Goal: Information Seeking & Learning: Find specific fact

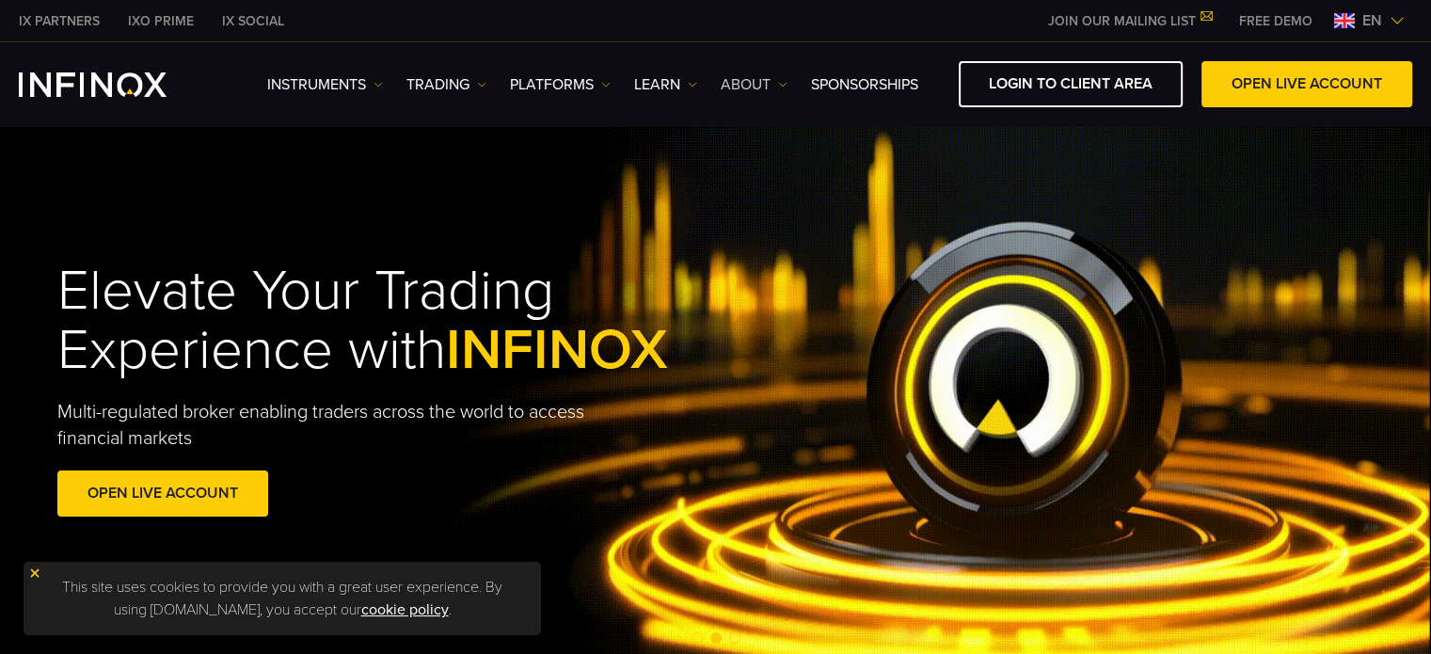
click at [759, 87] on link "ABOUT" at bounding box center [754, 84] width 67 height 23
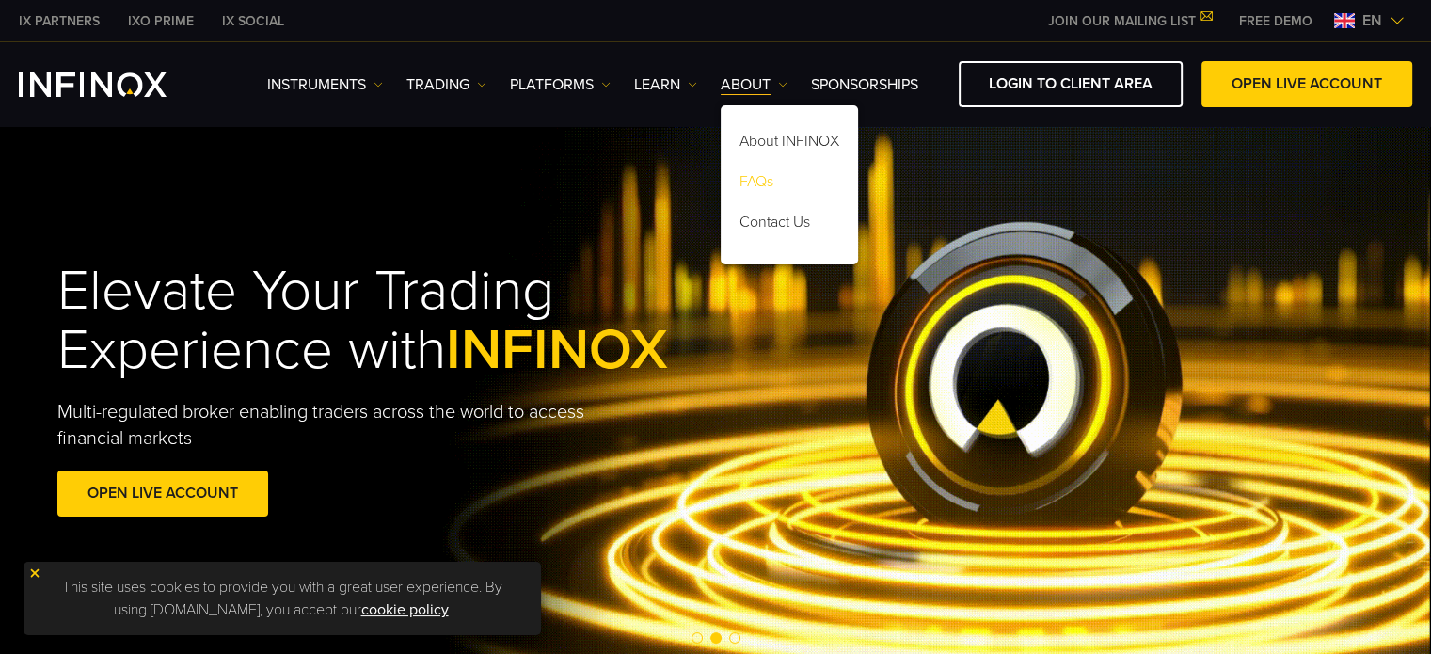
click at [775, 187] on link "FAQs" at bounding box center [789, 185] width 137 height 40
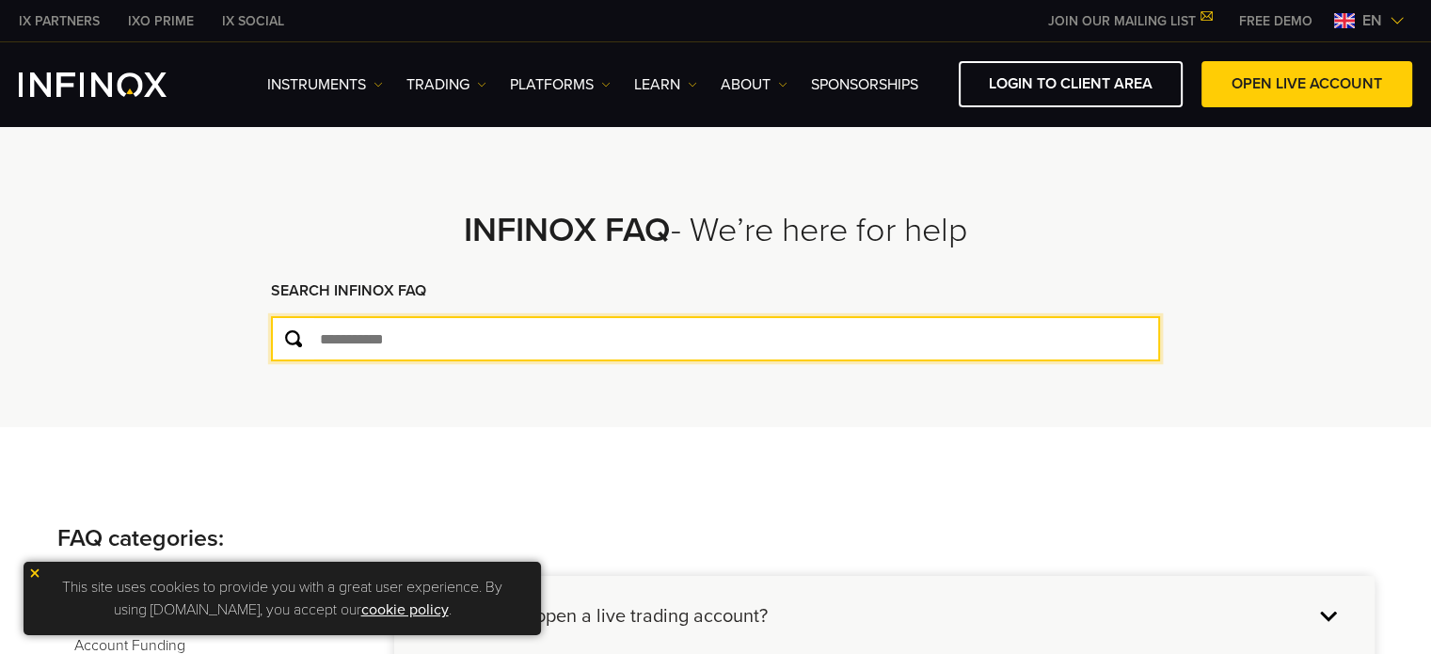
click at [367, 345] on input "text" at bounding box center [715, 338] width 889 height 45
type input "******"
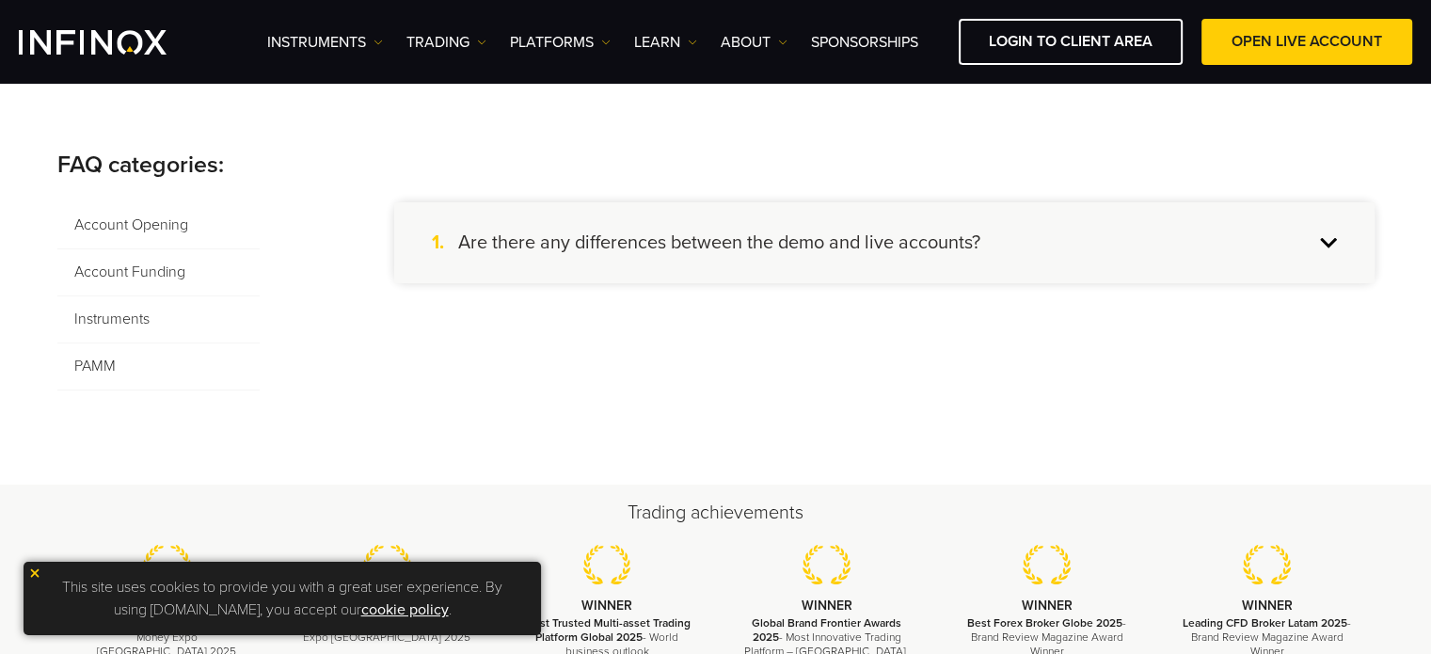
scroll to position [376, 0]
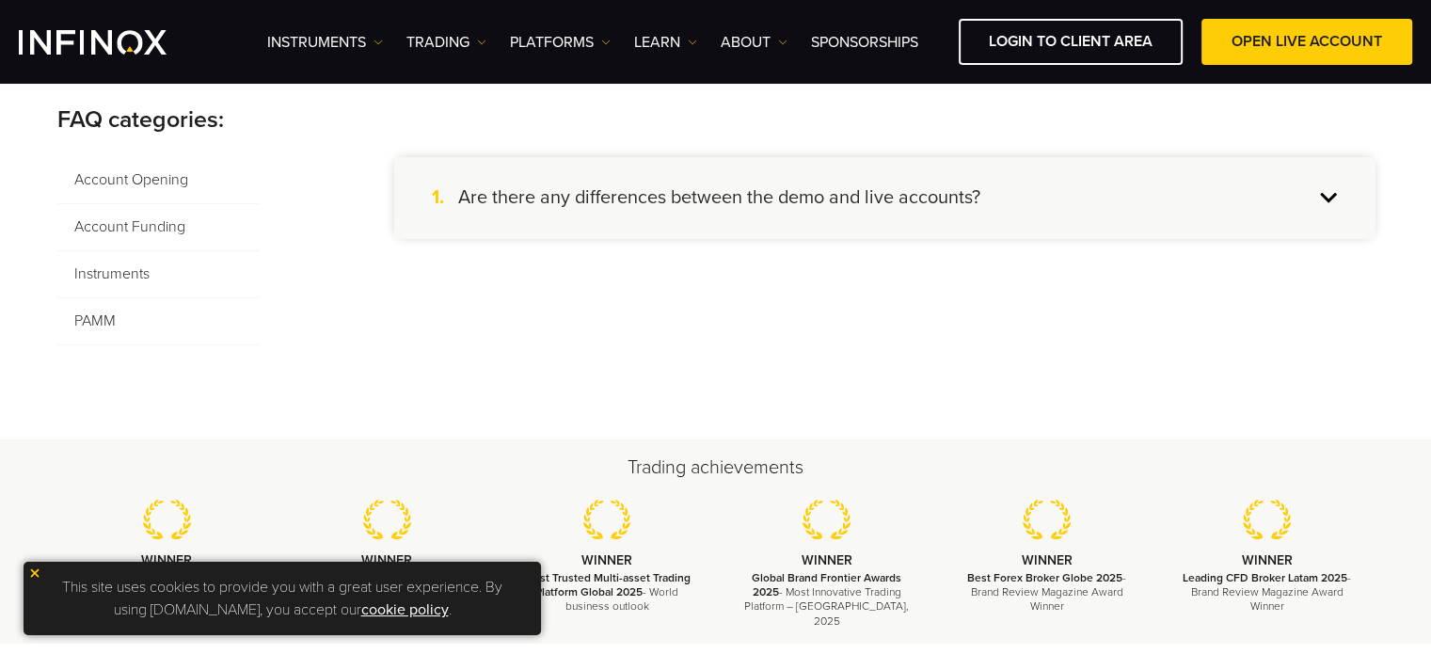
click at [143, 228] on span "Account Funding" at bounding box center [158, 227] width 202 height 47
click at [616, 202] on h4 "Which method should I use to withdraw?" at bounding box center [623, 197] width 331 height 24
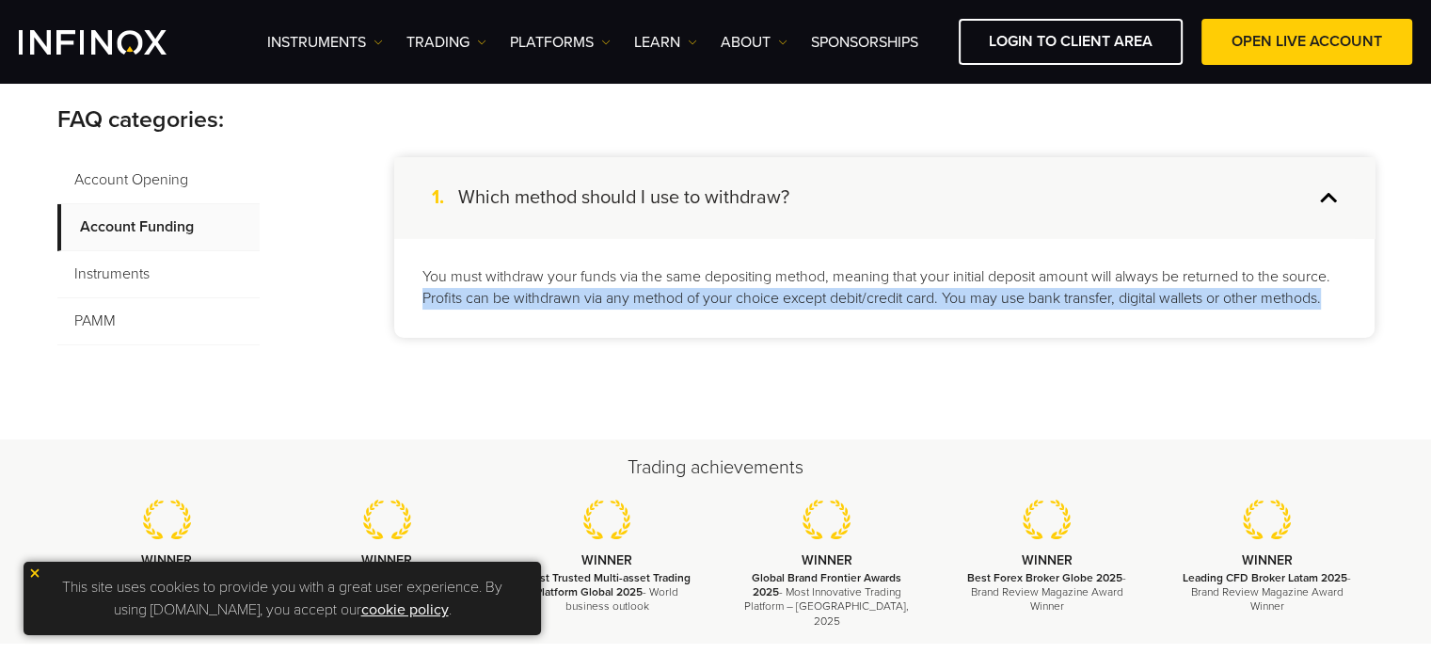
drag, startPoint x: 407, startPoint y: 302, endPoint x: 1333, endPoint y: 341, distance: 926.9
click at [1333, 341] on div "Account Opening Account Funding Instruments PAMM 1. Which method should I use t…" at bounding box center [716, 251] width 1318 height 188
copy p "Profits can be withdrawn via any method of your choice except debit/credit card…"
